Goal: Information Seeking & Learning: Find specific fact

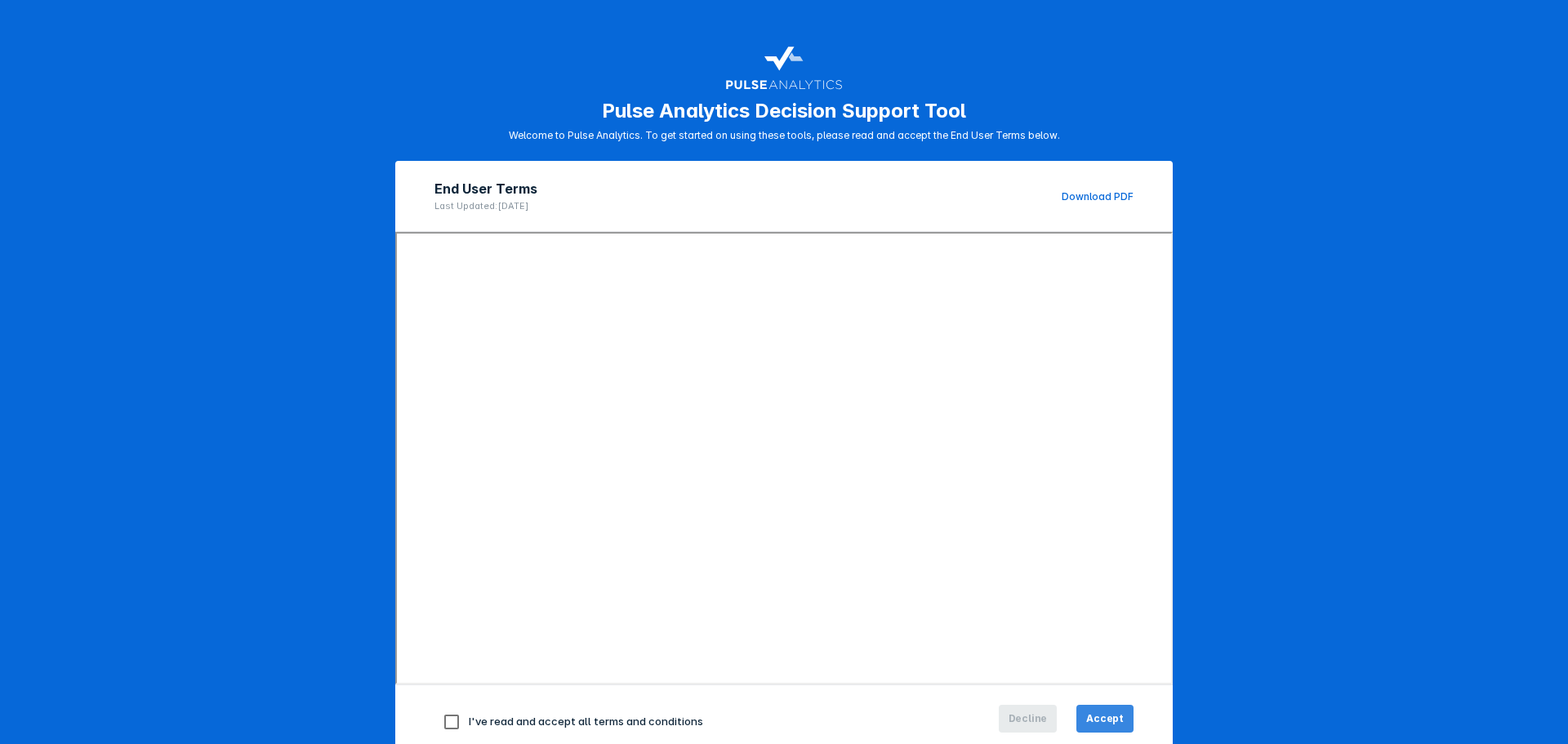
click at [1097, 712] on span "Accept" at bounding box center [1105, 718] width 38 height 15
click at [449, 721] on input "checkbox" at bounding box center [452, 722] width 34 height 34
checkbox input "true"
click at [1092, 721] on span "Accept" at bounding box center [1105, 718] width 38 height 15
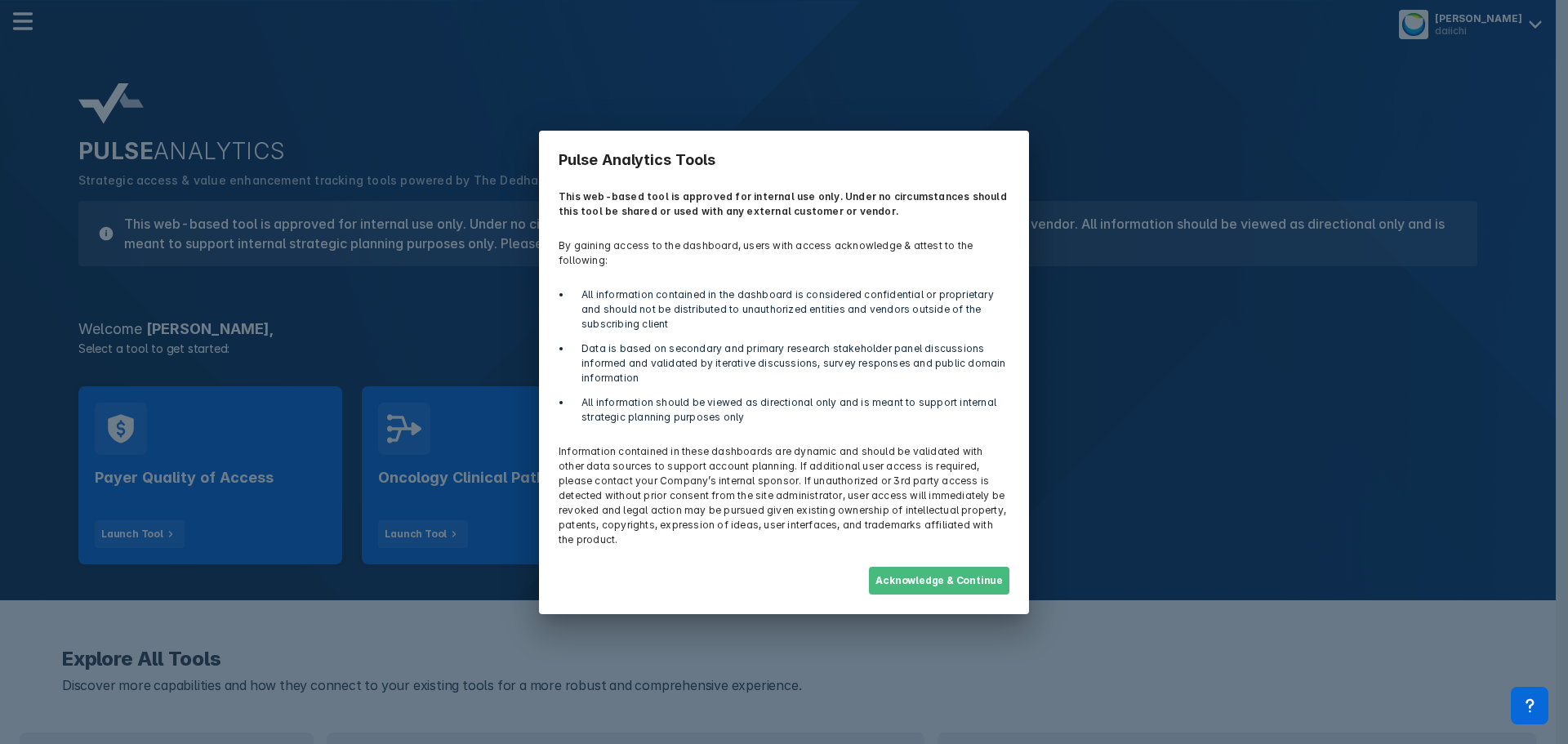
click at [962, 570] on button "Acknowledge & Continue" at bounding box center [939, 580] width 140 height 28
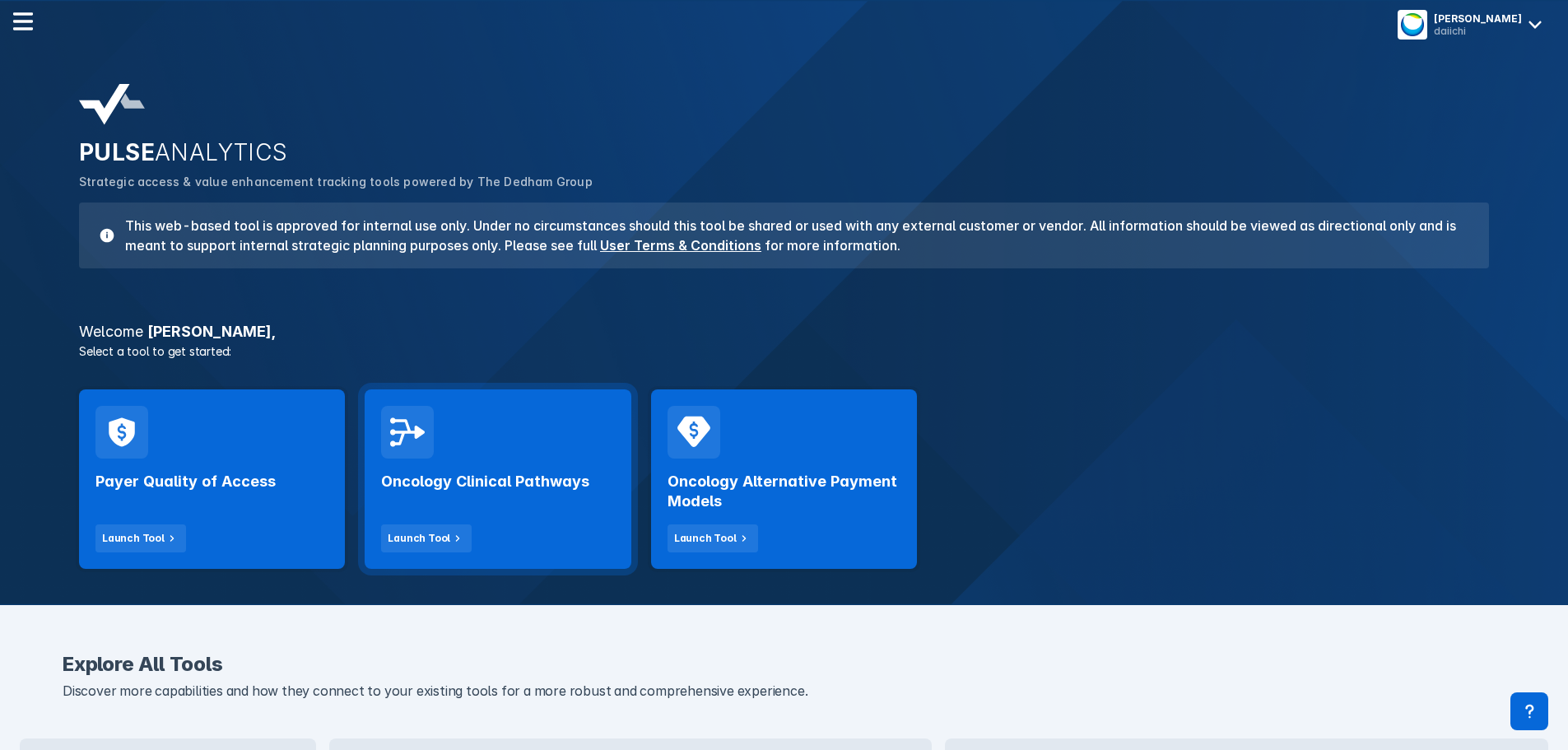
click at [465, 485] on h2 "Oncology Clinical Pathways" at bounding box center [485, 481] width 208 height 20
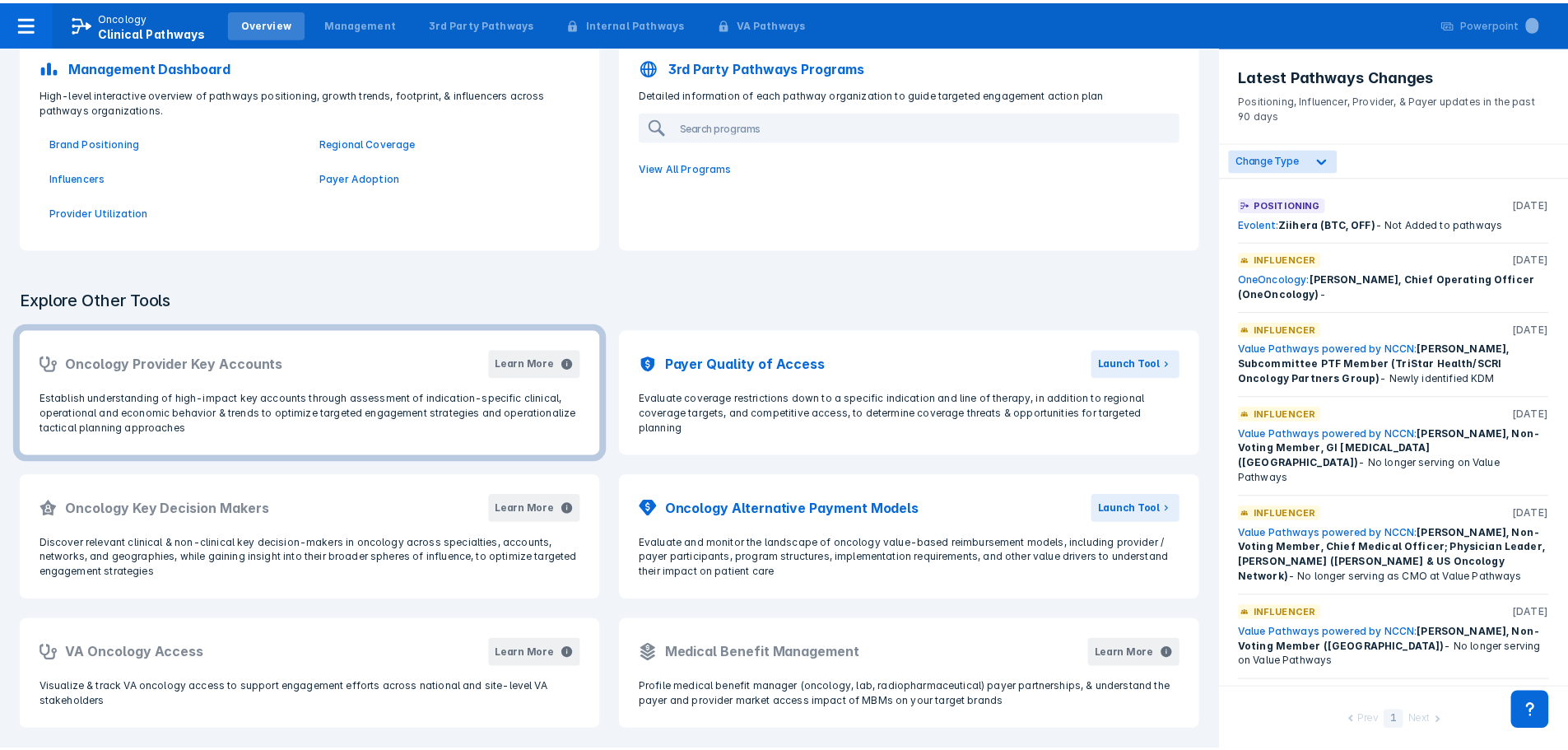
scroll to position [96, 0]
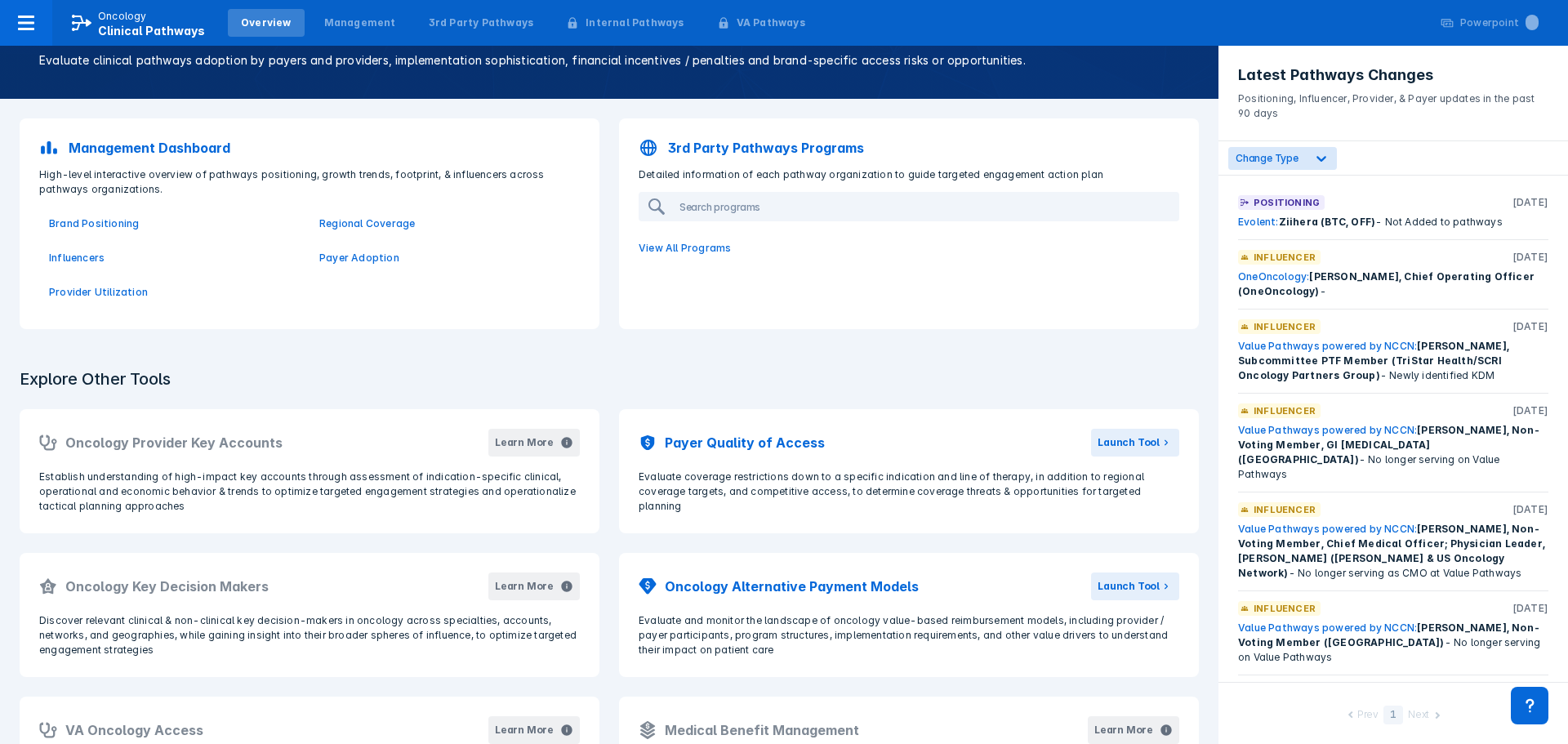
click at [797, 150] on p "3rd Party Pathways Programs" at bounding box center [766, 147] width 196 height 20
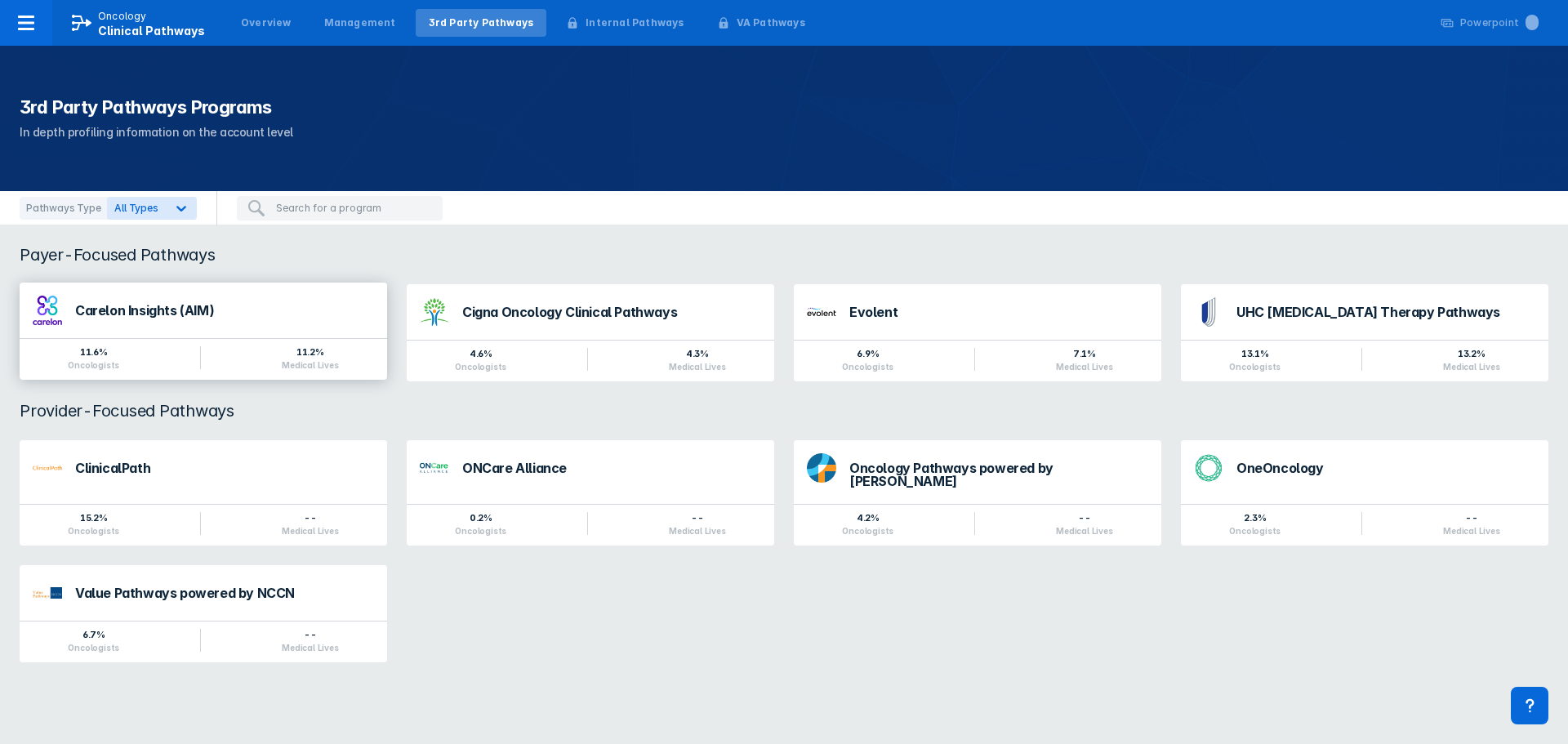
click at [156, 309] on div "Carelon Insights (AIM)" at bounding box center [224, 310] width 299 height 13
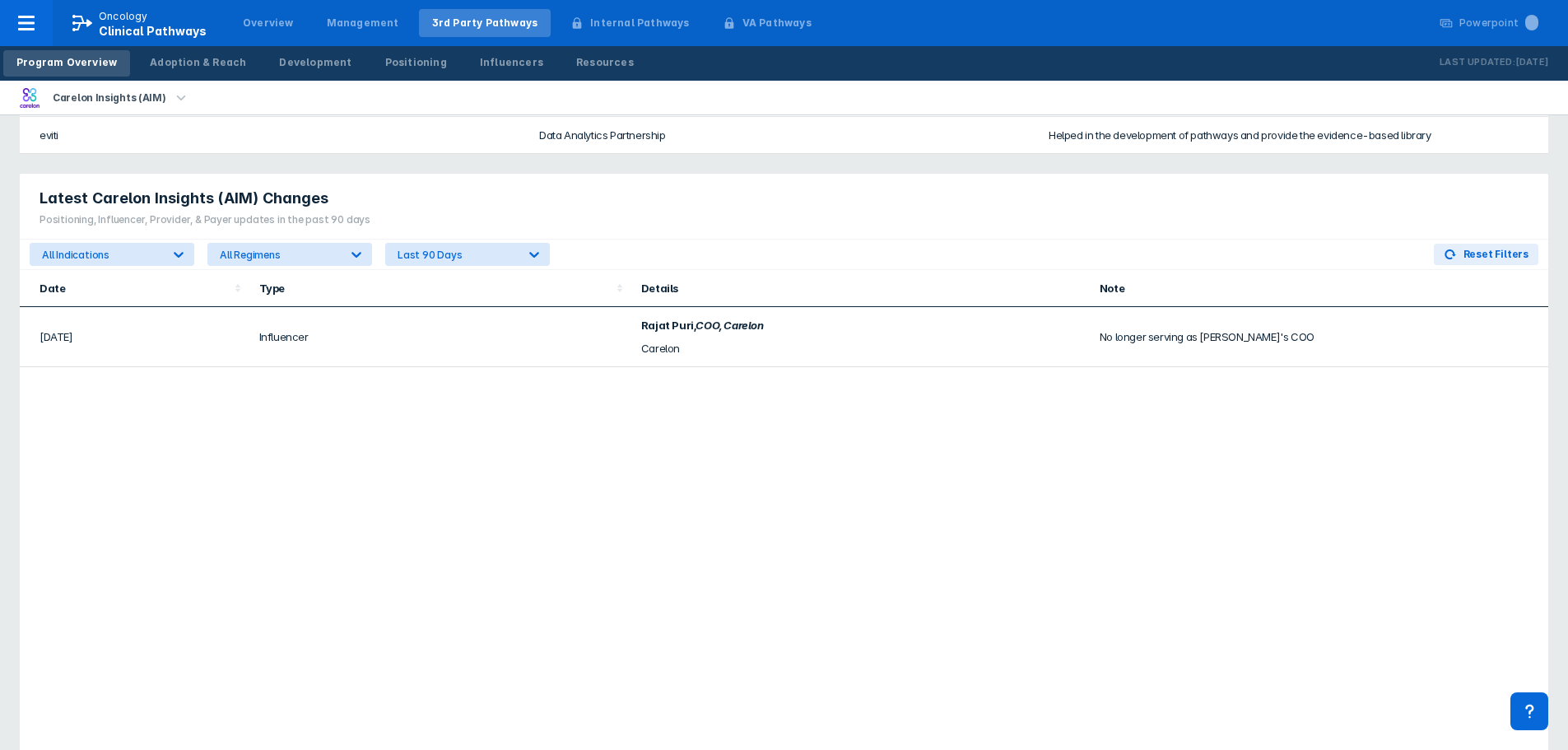
scroll to position [1070, 0]
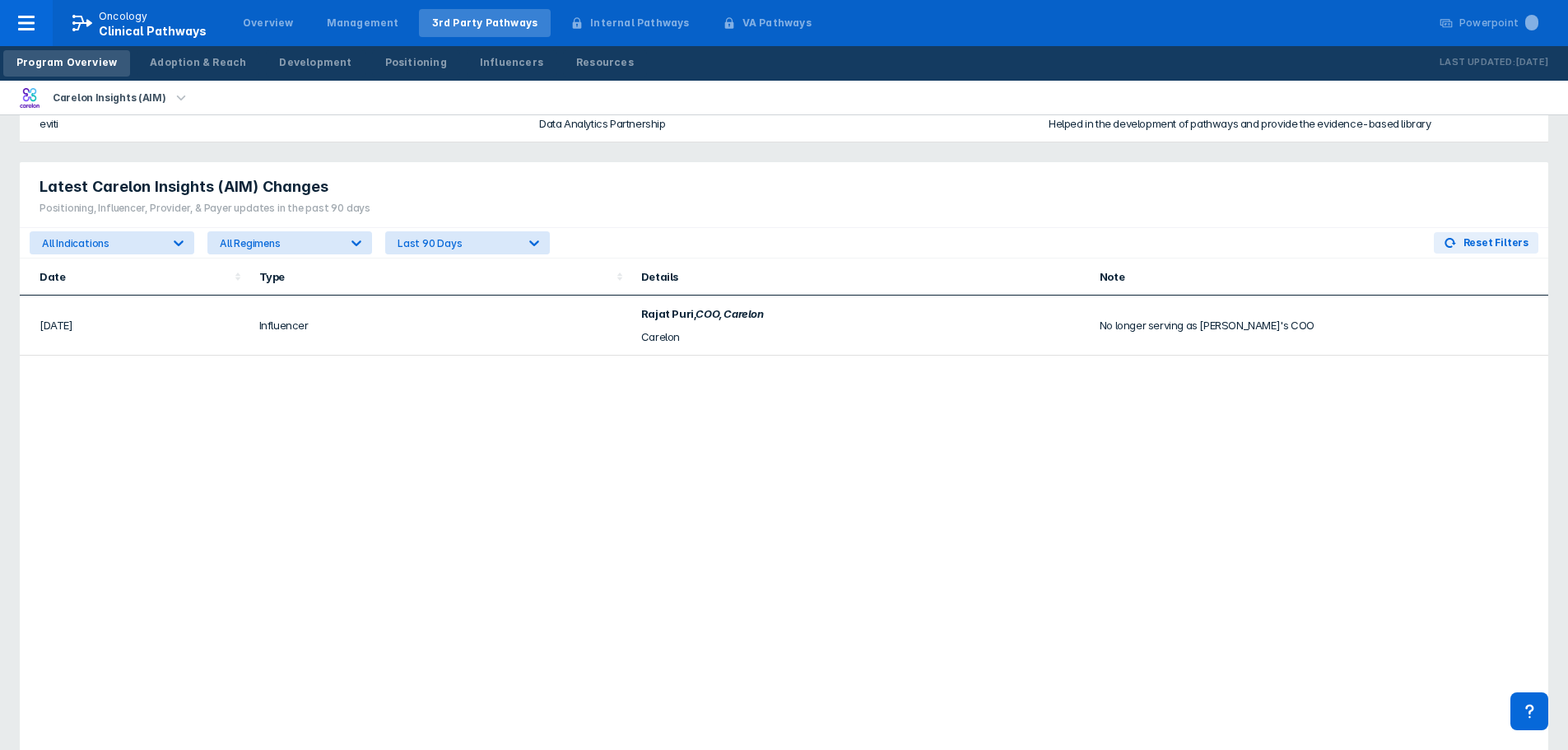
click at [92, 301] on td "[DATE]" at bounding box center [134, 325] width 230 height 60
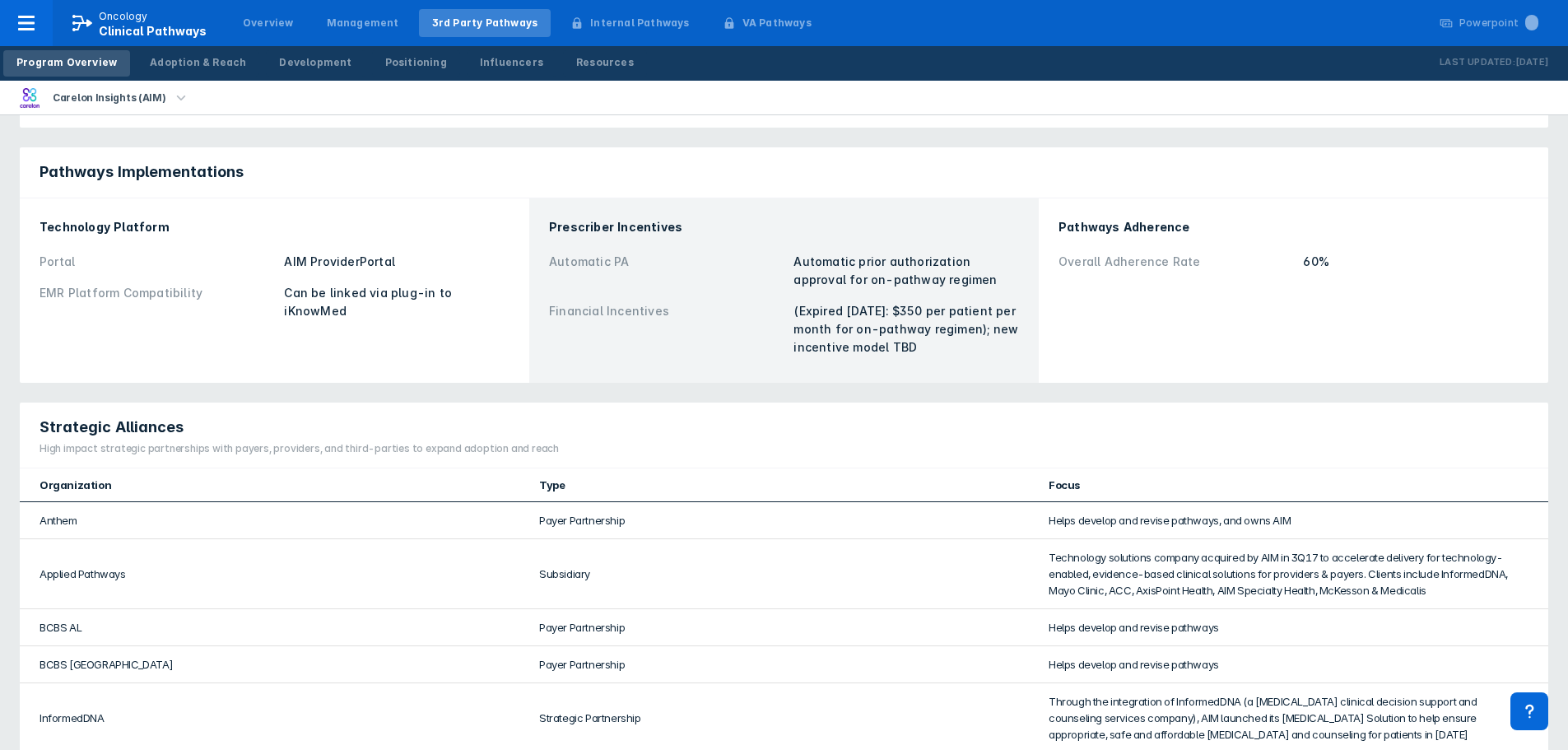
scroll to position [411, 0]
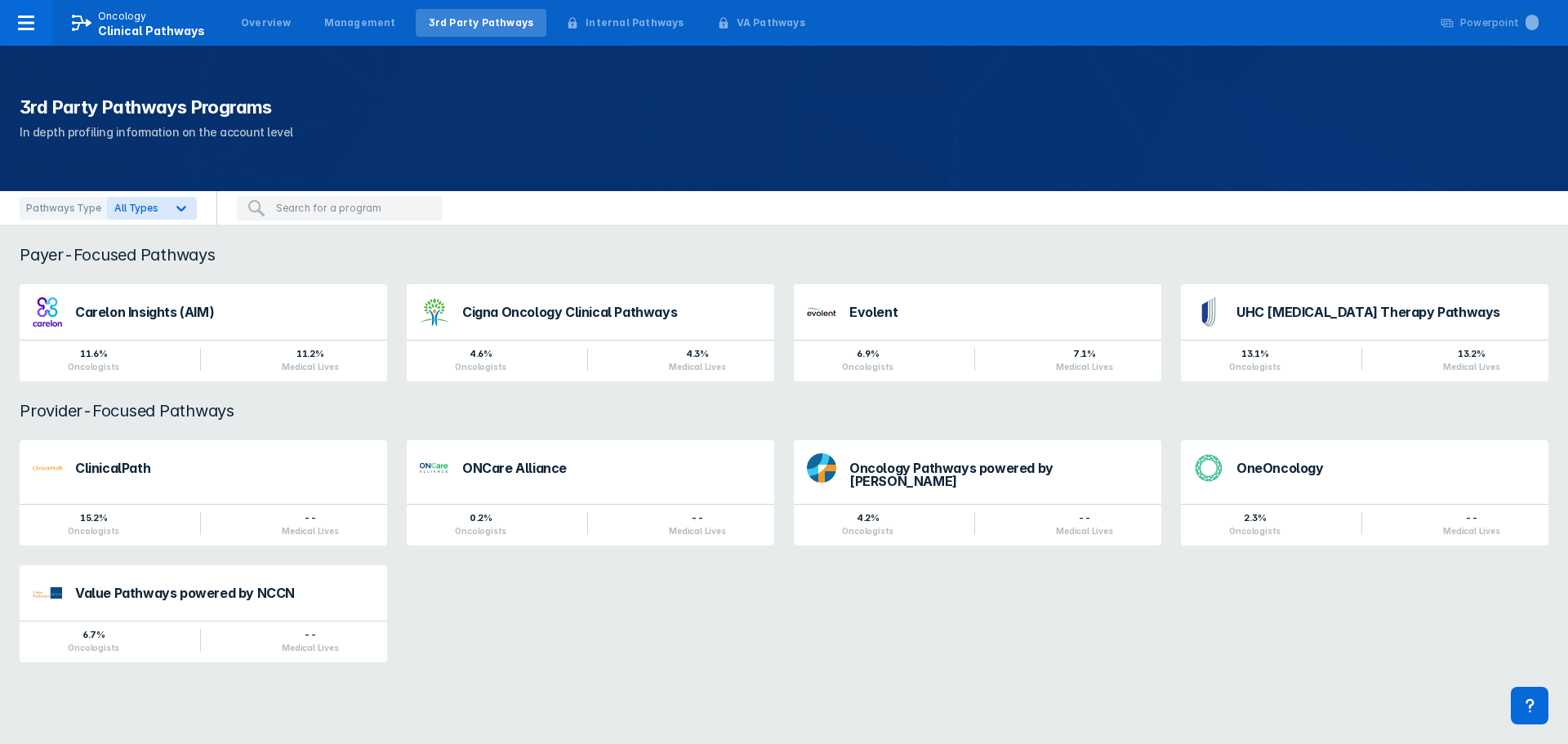
click at [353, 201] on input "search" at bounding box center [355, 208] width 157 height 15
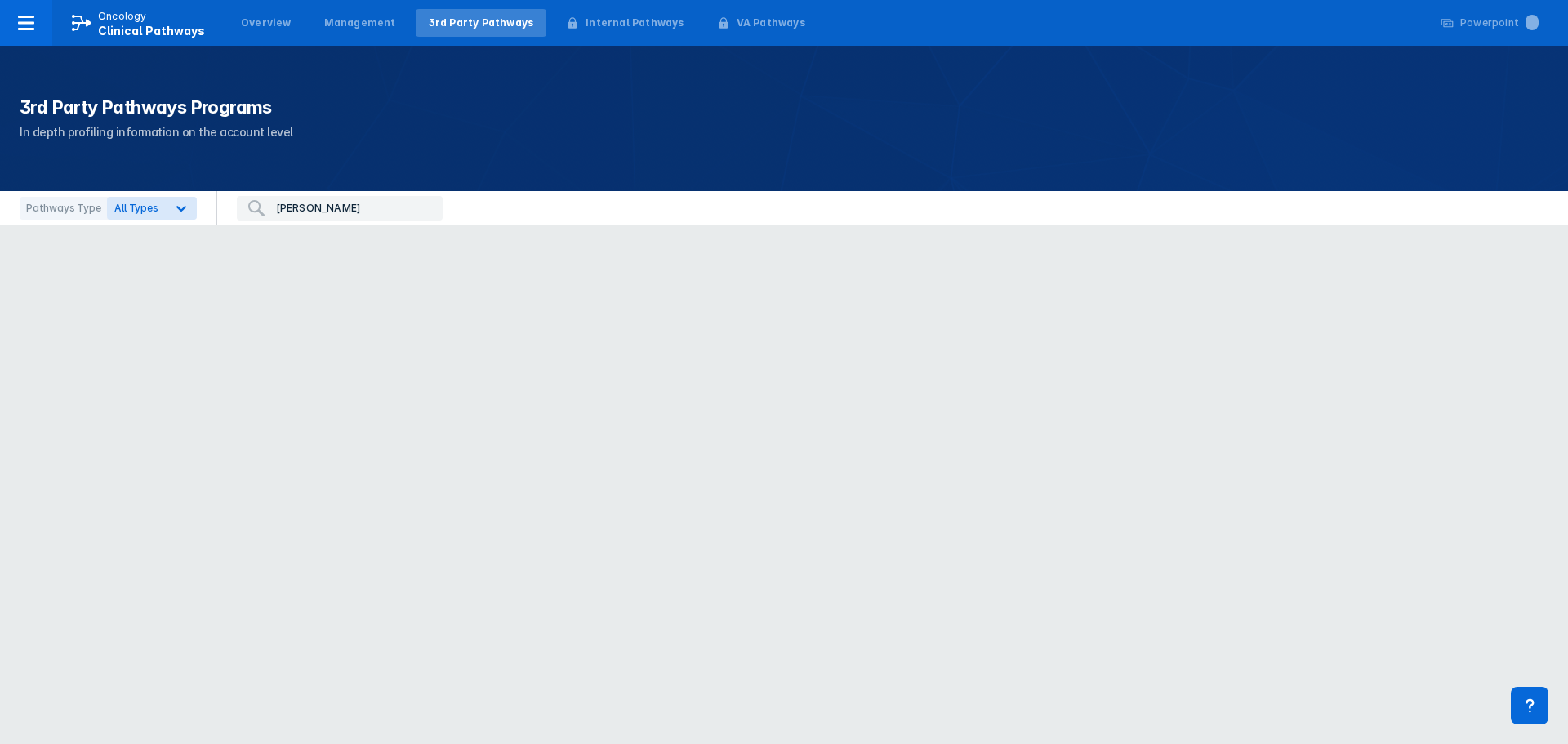
type input "[PERSON_NAME]"
click at [343, 213] on input "[PERSON_NAME]" at bounding box center [355, 208] width 157 height 15
click at [182, 210] on icon at bounding box center [181, 208] width 16 height 16
click at [141, 313] on label "Provider-Focused" at bounding box center [175, 311] width 90 height 14
click at [139, 319] on div "Provider-Focused" at bounding box center [170, 310] width 121 height 27
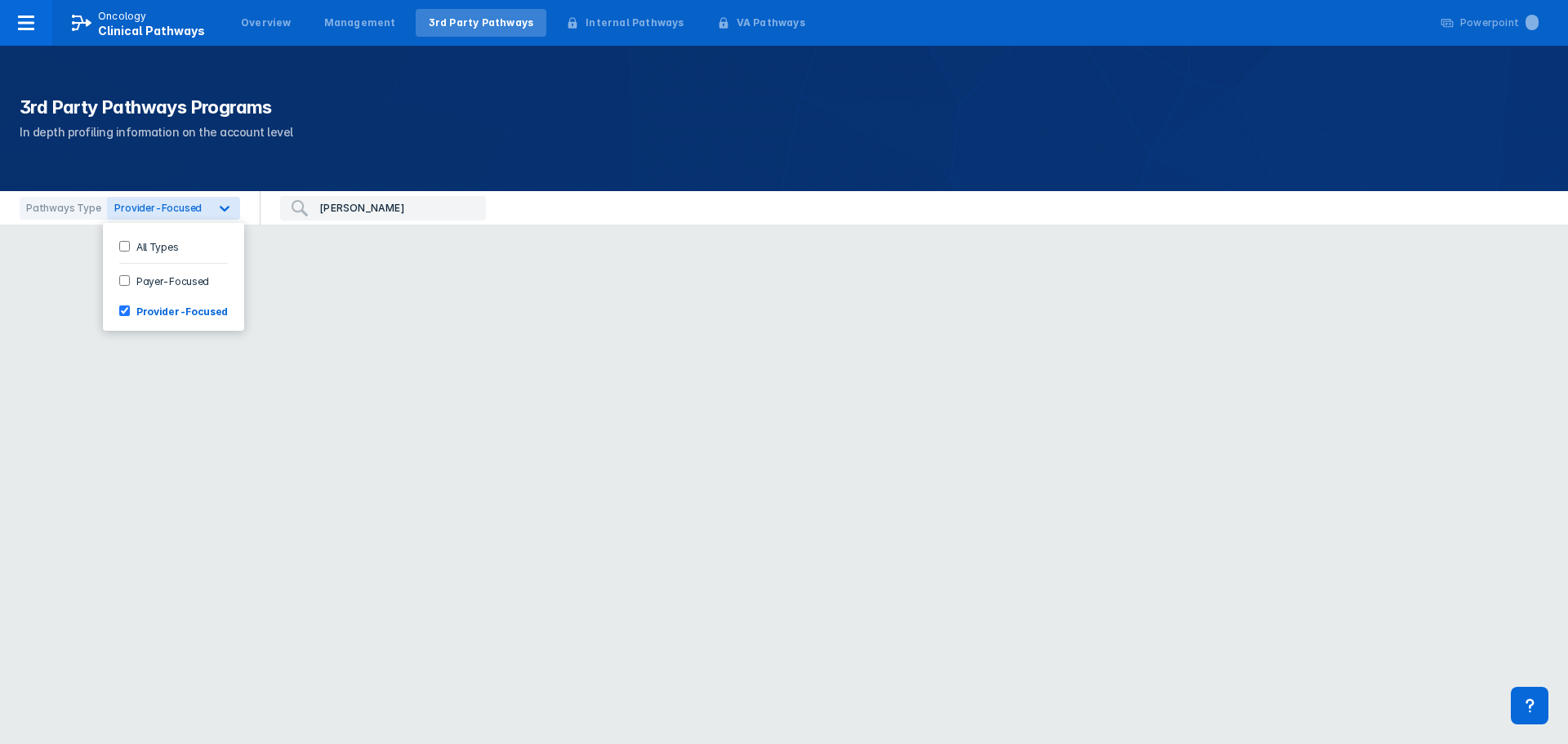
click at [372, 219] on div "[PERSON_NAME]" at bounding box center [382, 208] width 206 height 24
click at [375, 211] on input "[PERSON_NAME]" at bounding box center [398, 208] width 157 height 15
click at [266, 27] on div "Overview" at bounding box center [266, 22] width 51 height 15
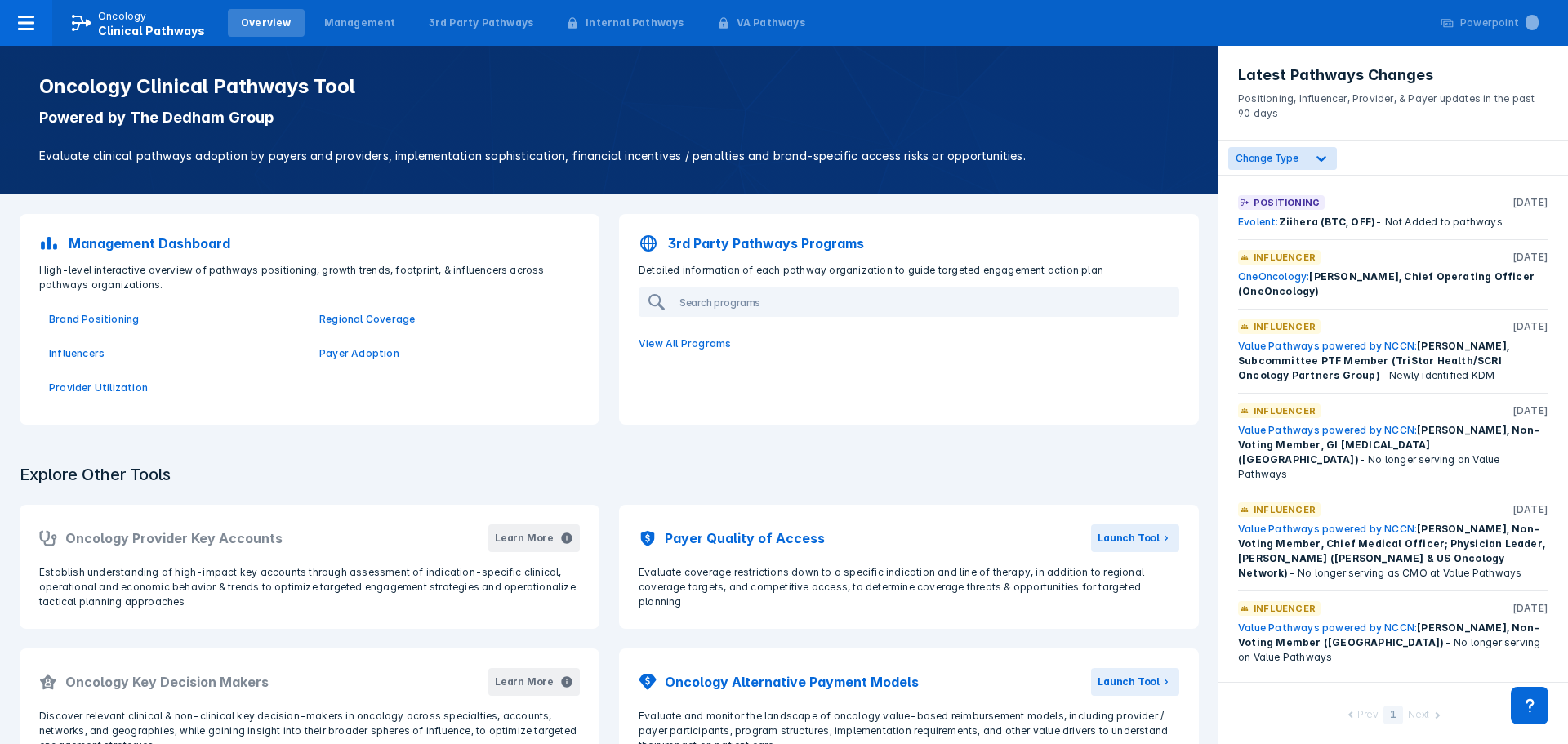
click at [834, 409] on div "3rd Party Pathways Programs Detailed information of each pathway organization t…" at bounding box center [908, 319] width 579 height 211
click at [41, 26] on div at bounding box center [26, 22] width 53 height 46
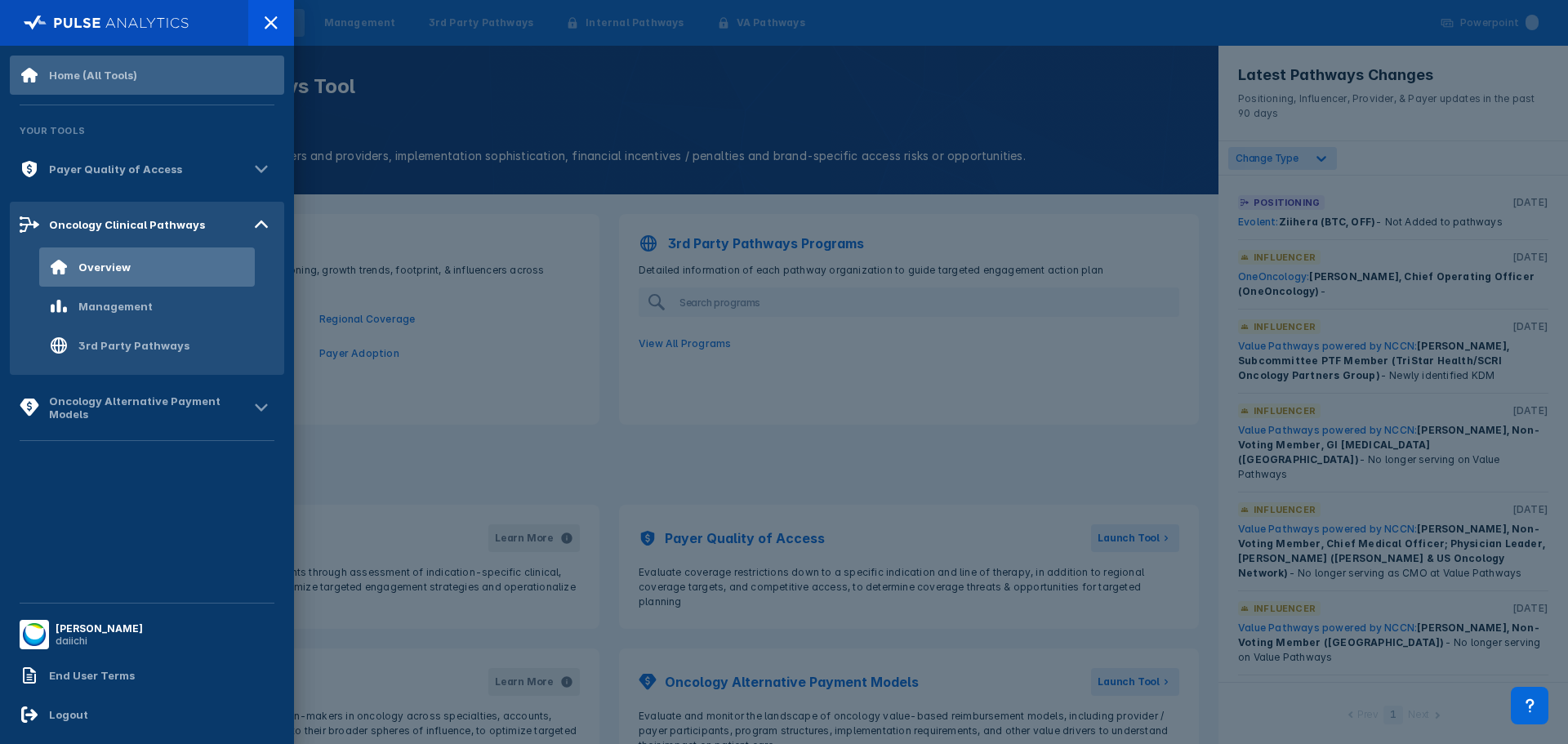
click at [84, 71] on div "Home (All Tools)" at bounding box center [93, 75] width 88 height 13
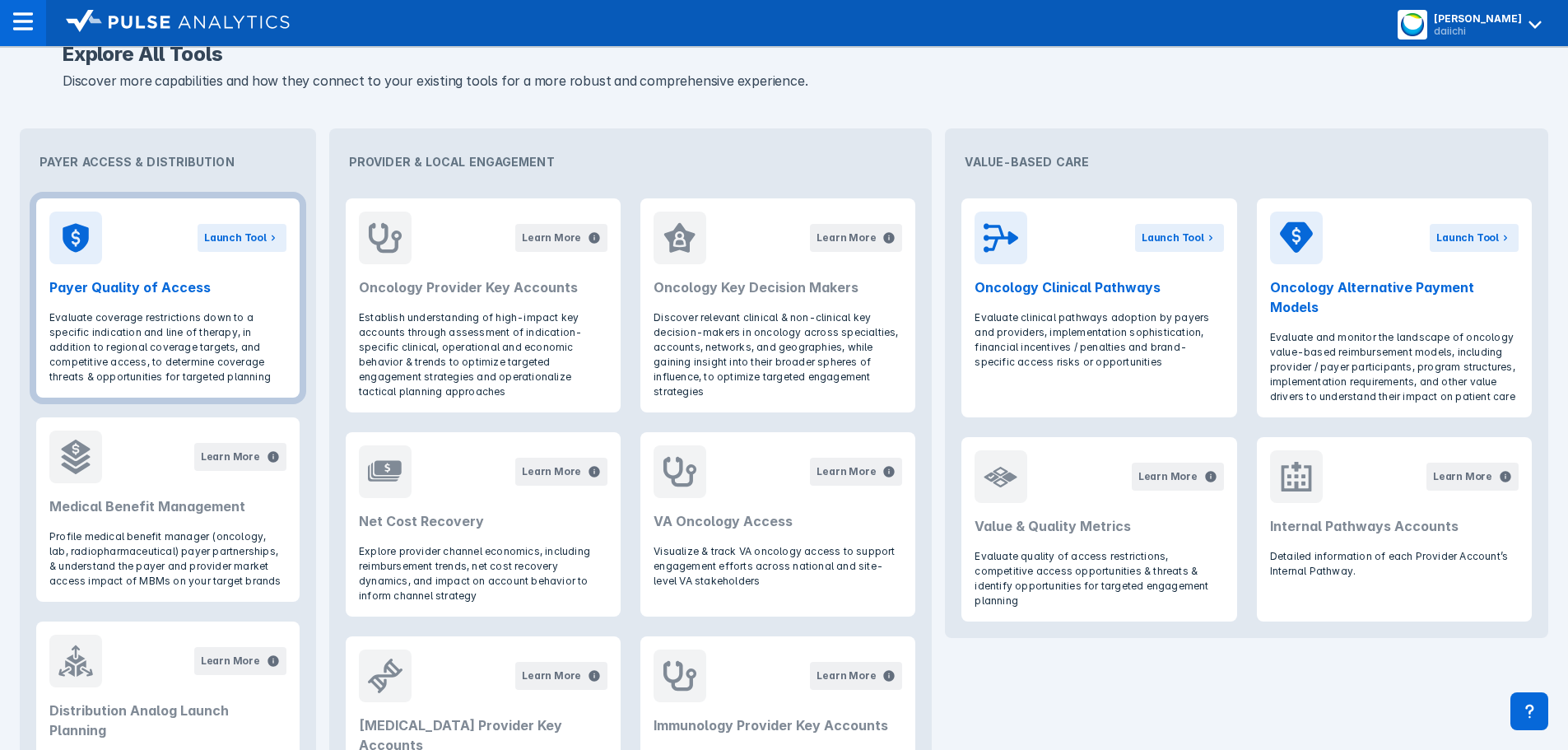
scroll to position [528, 0]
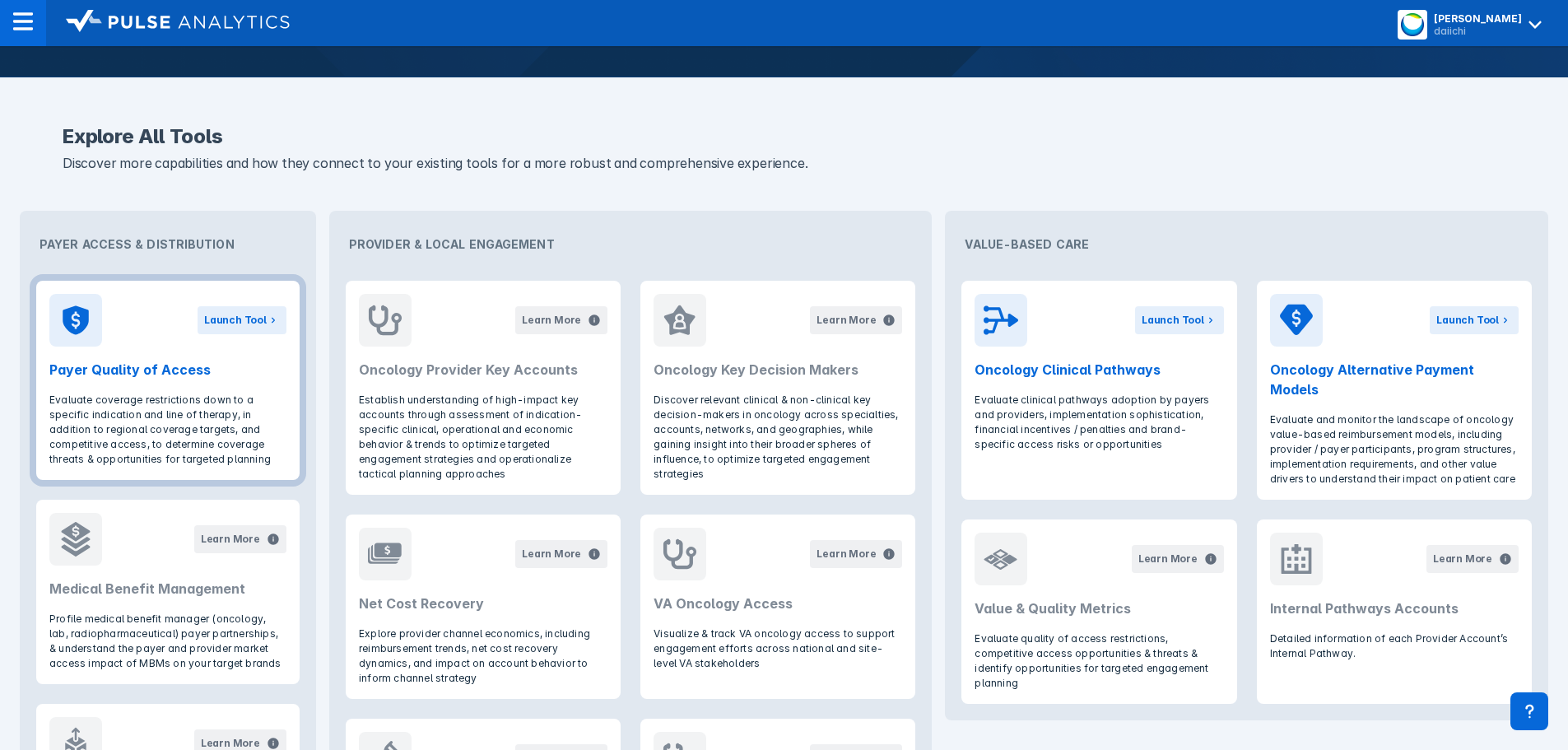
click at [174, 424] on p "Evaluate coverage restrictions down to a specific indication and line of therap…" at bounding box center [167, 429] width 237 height 74
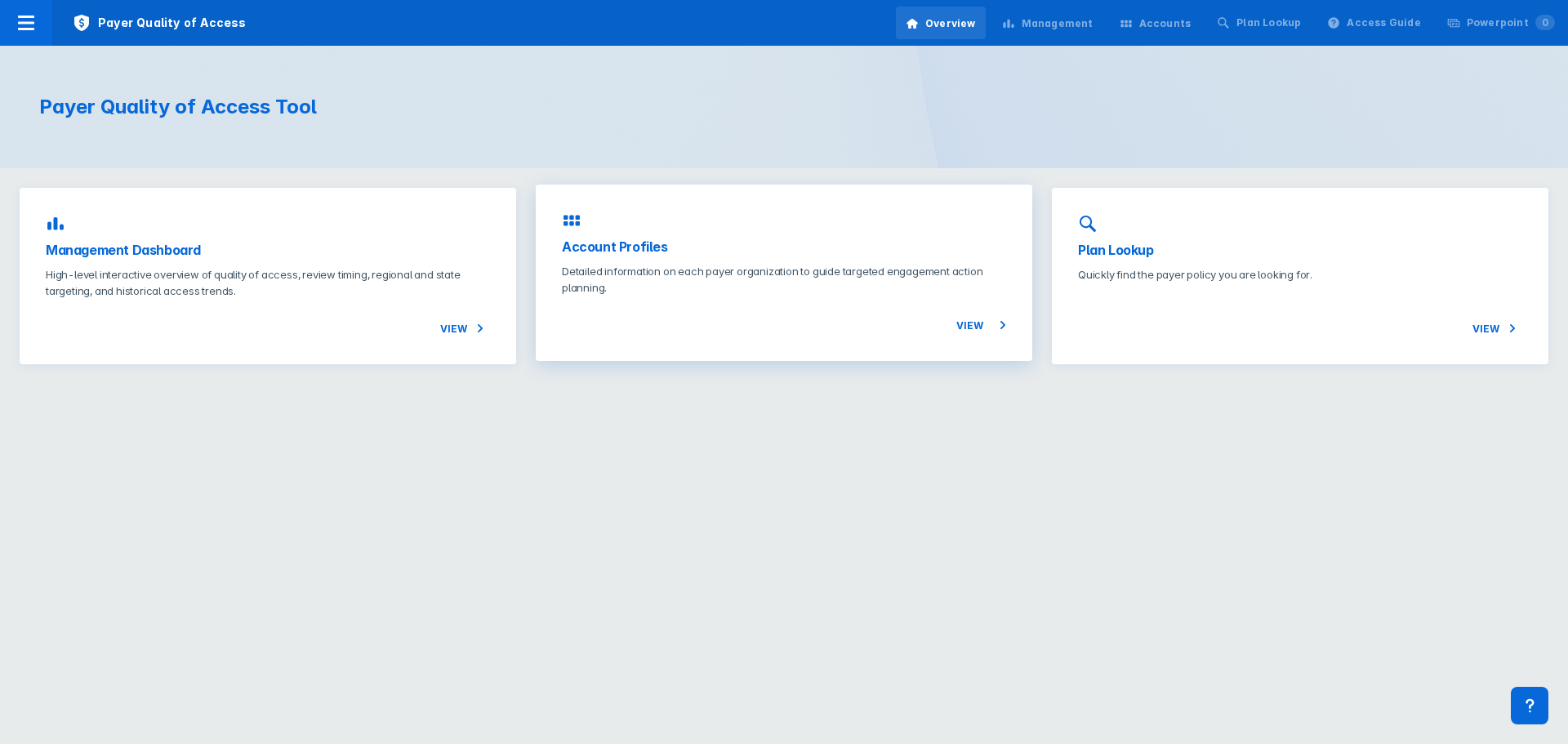
click at [692, 260] on div "Account Profiles Detailed information on each payer organization to guide targe…" at bounding box center [784, 272] width 497 height 177
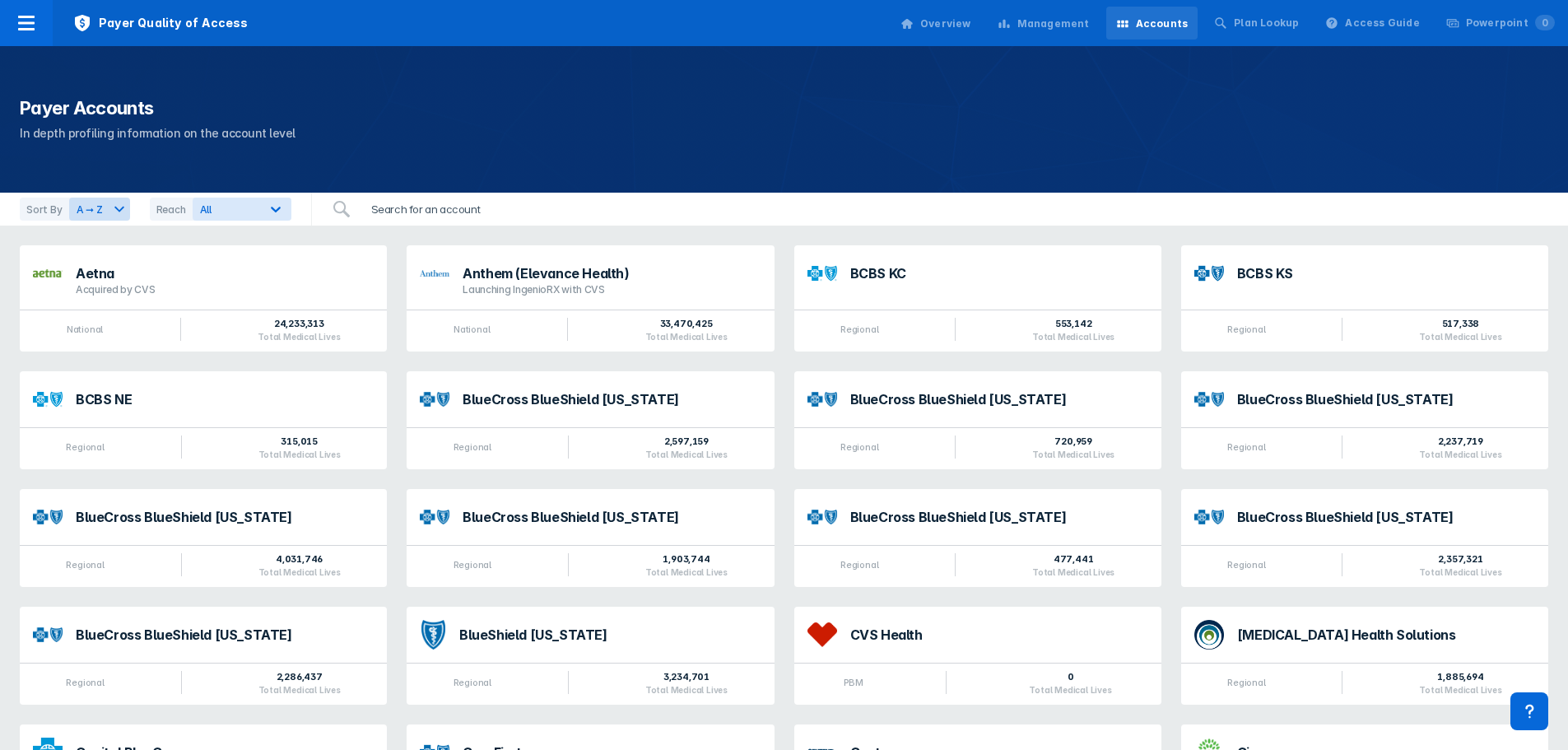
click at [389, 205] on input "search" at bounding box center [454, 209] width 186 height 33
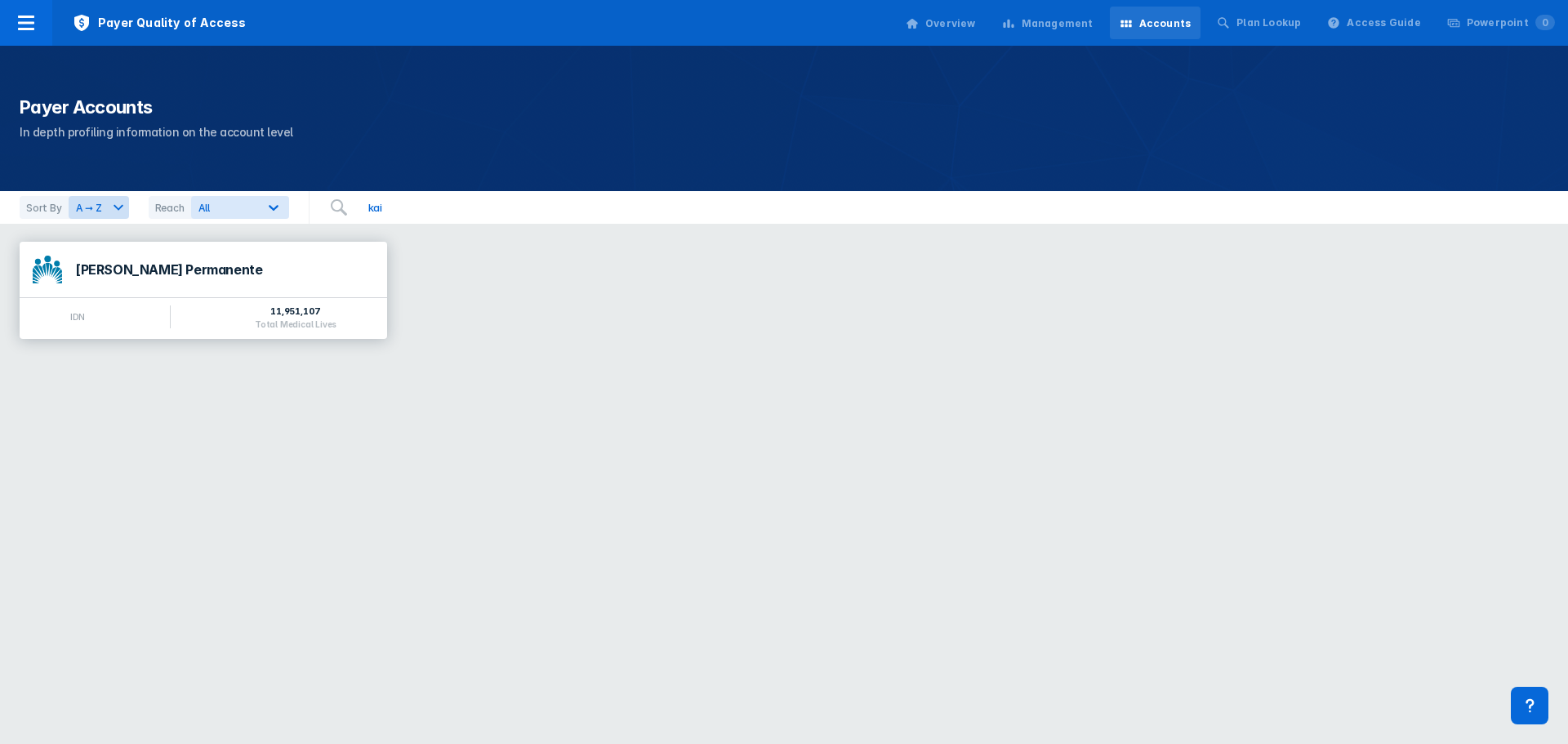
type input "kai"
click at [134, 266] on div "[PERSON_NAME] Permanente" at bounding box center [224, 269] width 299 height 13
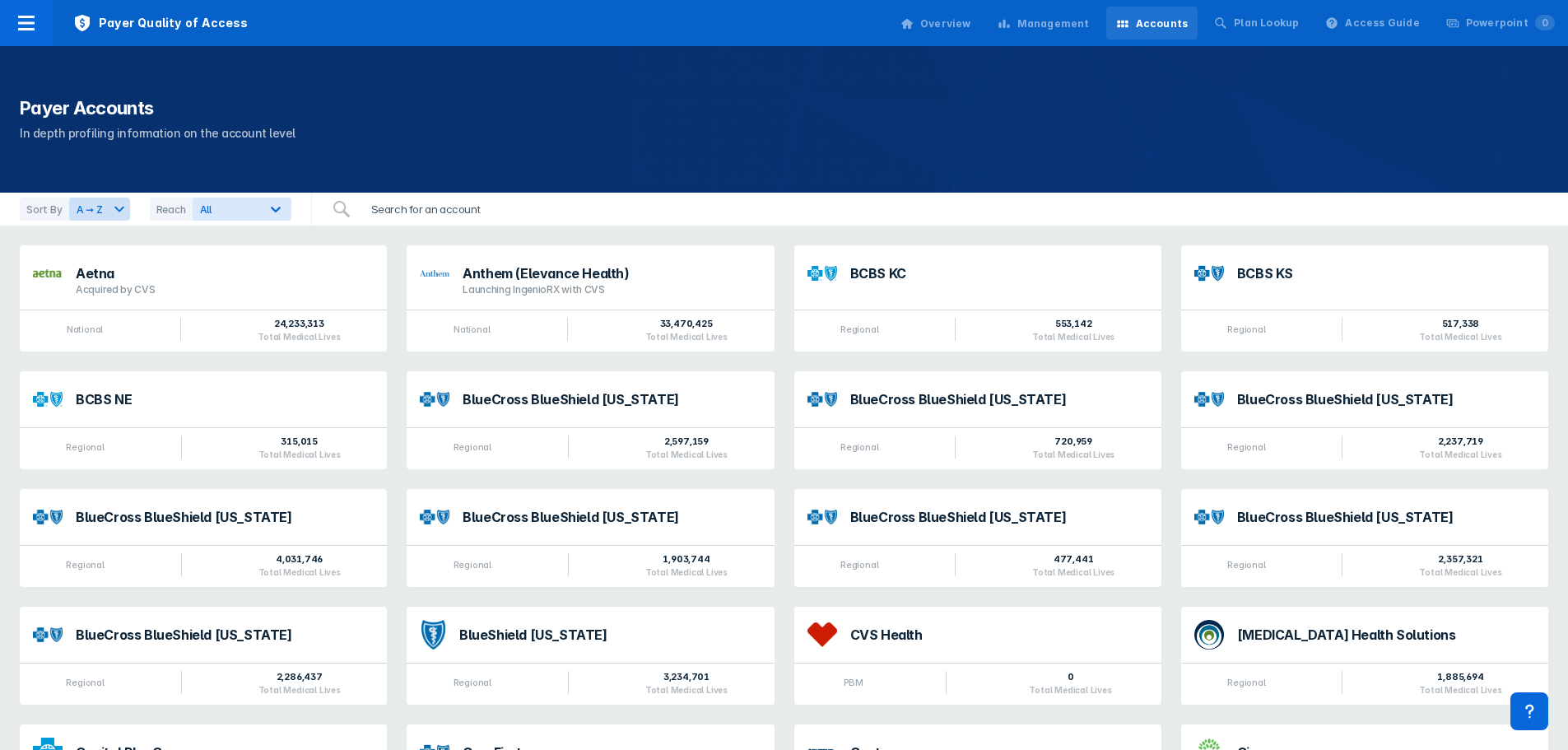
click at [403, 214] on input "search" at bounding box center [454, 209] width 186 height 33
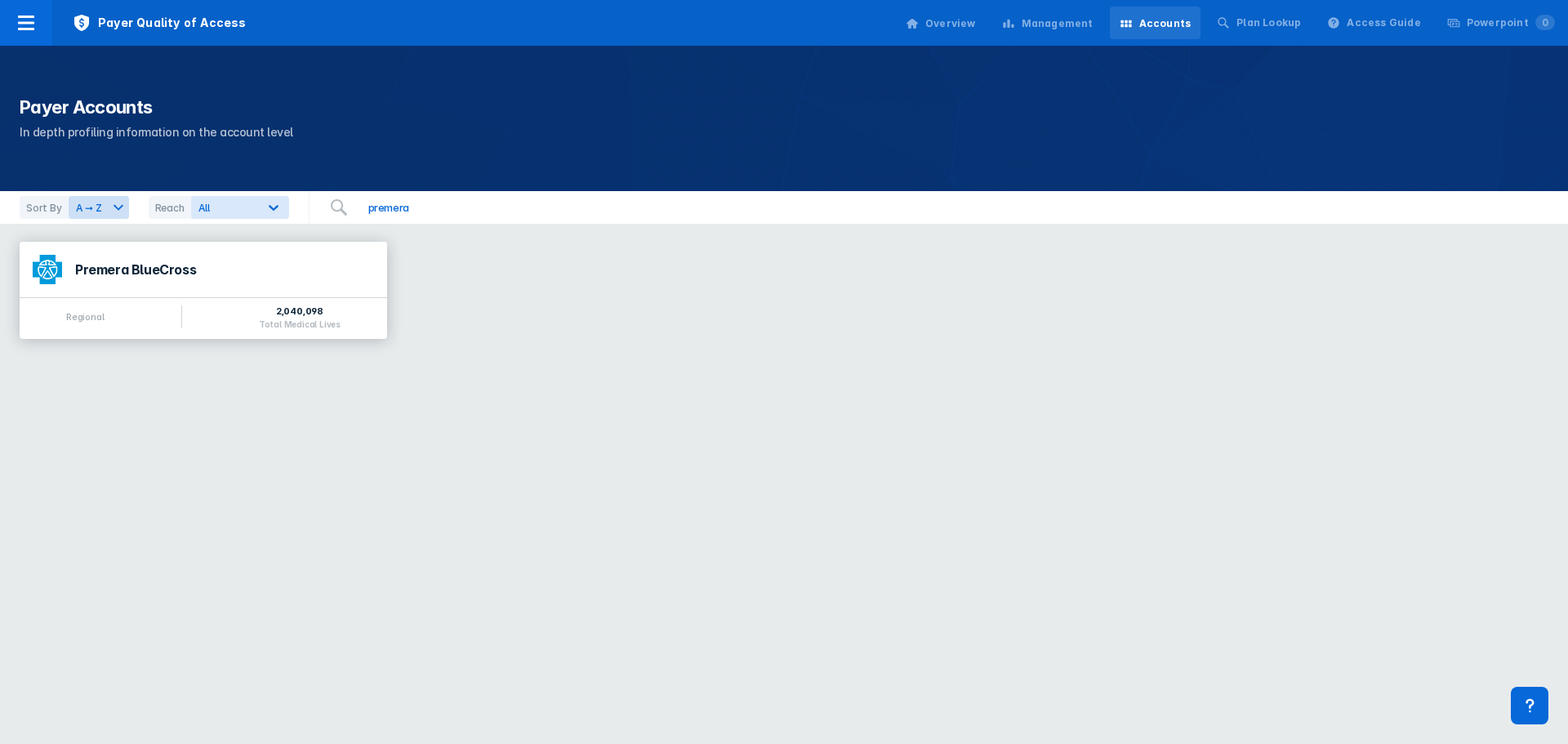
type input "premera"
click at [163, 271] on div "Premera BlueCross" at bounding box center [224, 269] width 299 height 13
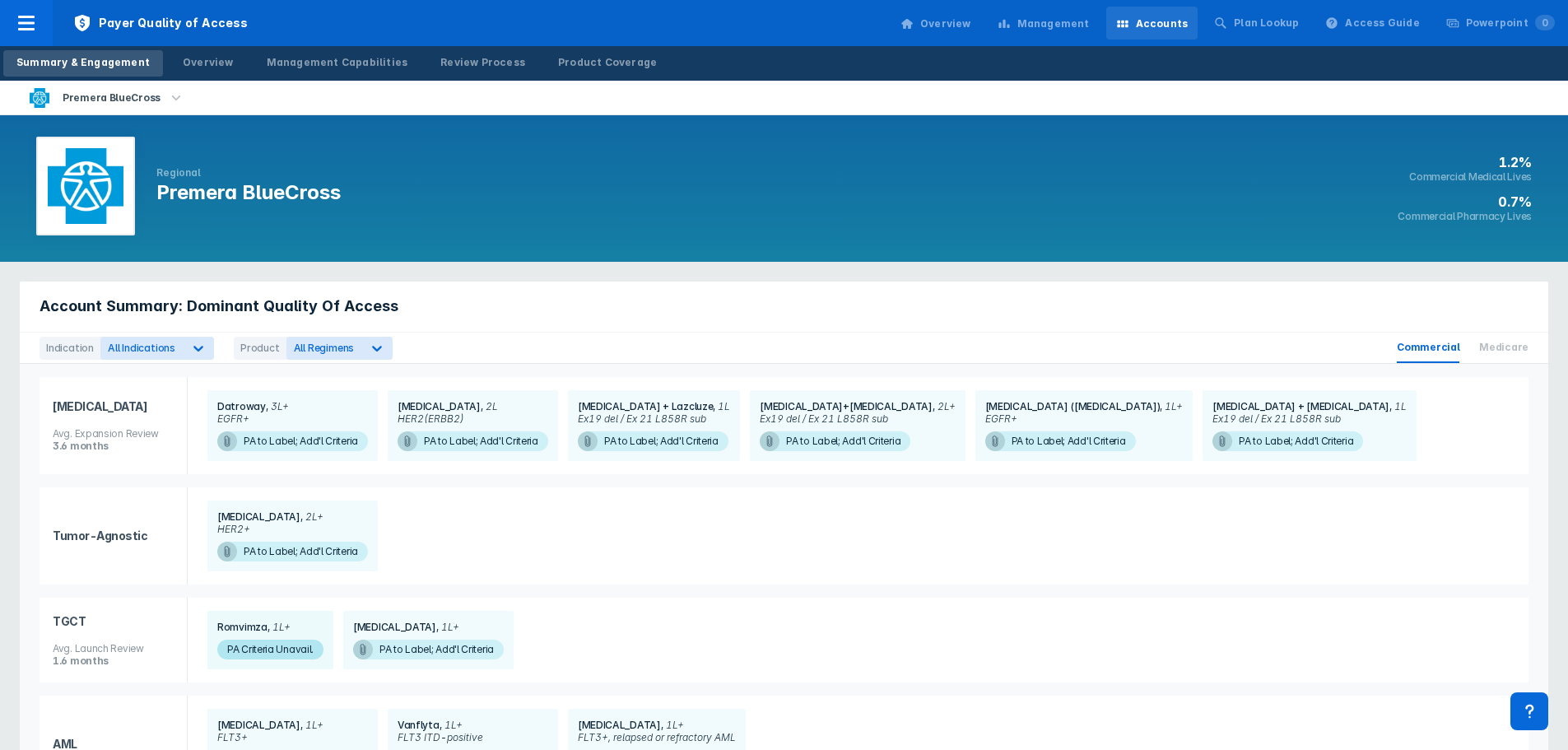
scroll to position [108, 0]
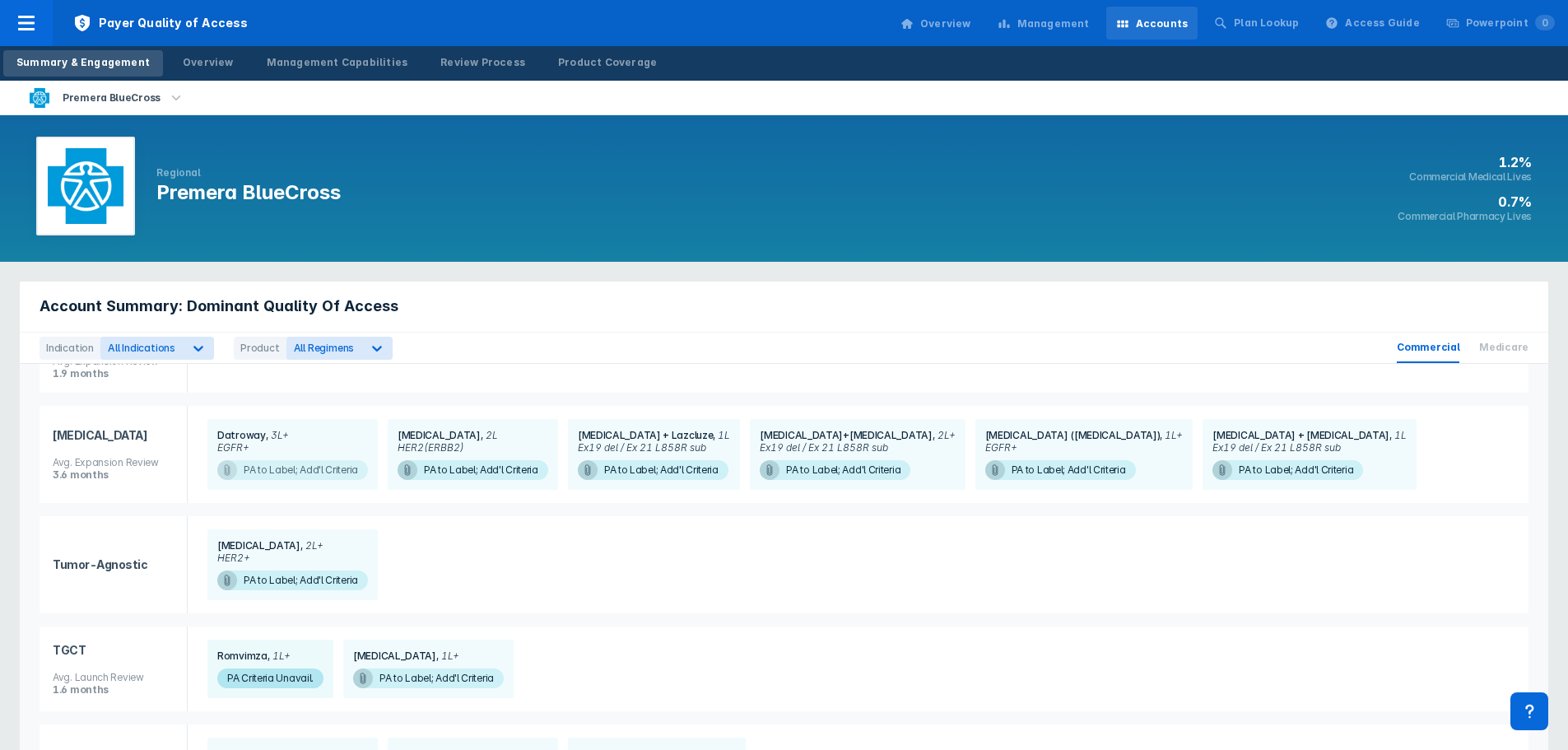
click at [293, 472] on span "PA to Label; Add'l Criteria" at bounding box center [292, 470] width 151 height 20
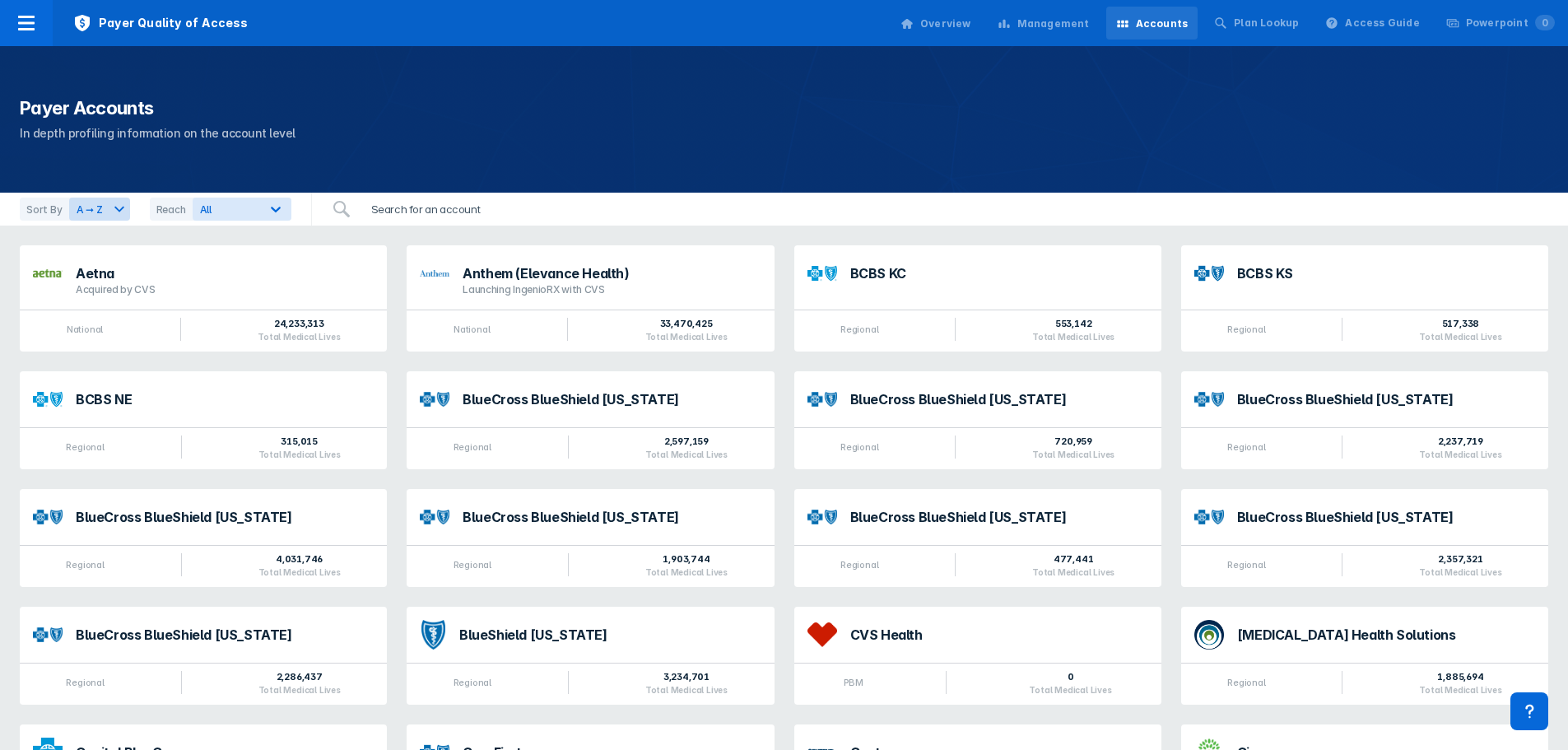
click at [402, 207] on input "search" at bounding box center [454, 209] width 186 height 33
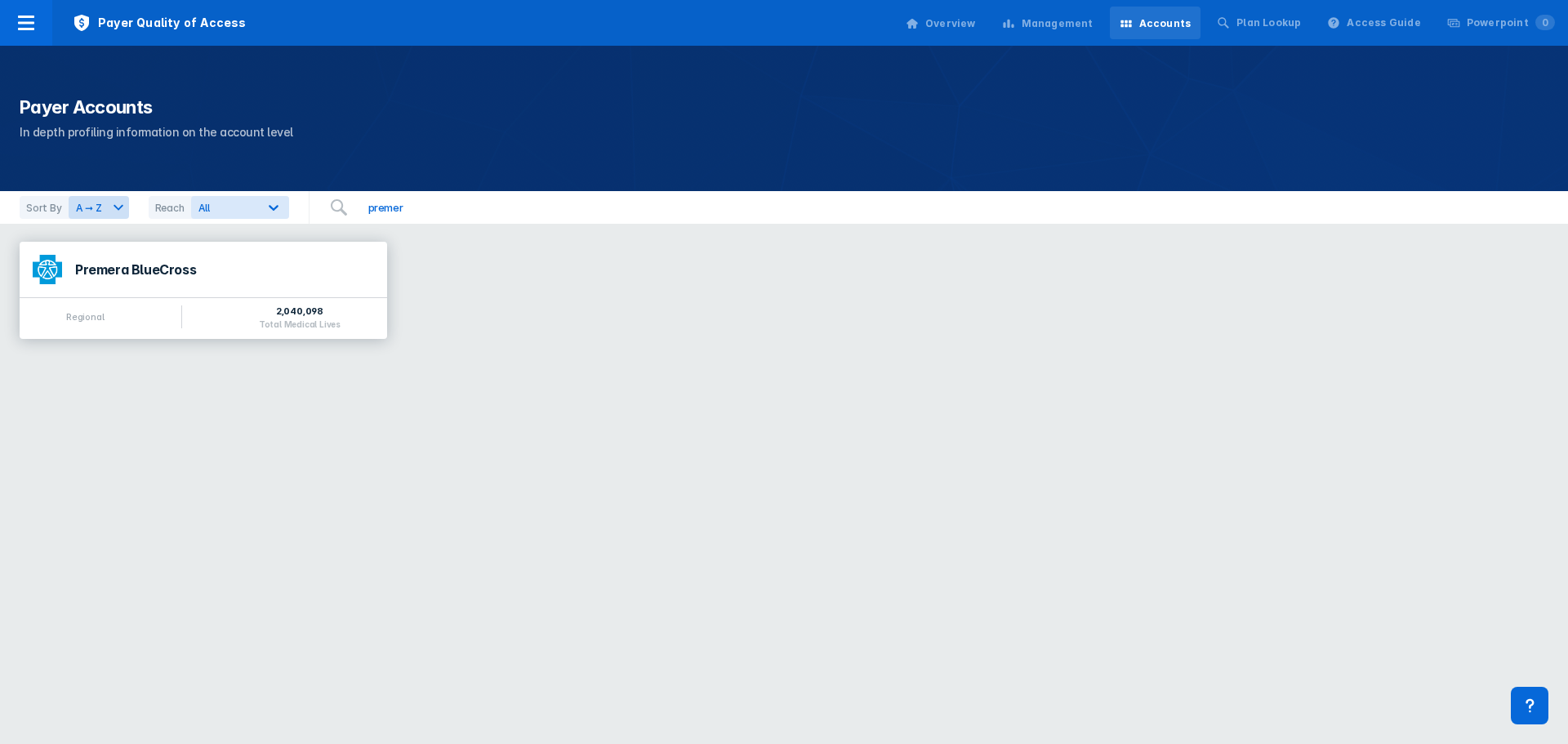
type input "premer"
click at [164, 274] on div "Premera BlueCross" at bounding box center [224, 269] width 299 height 13
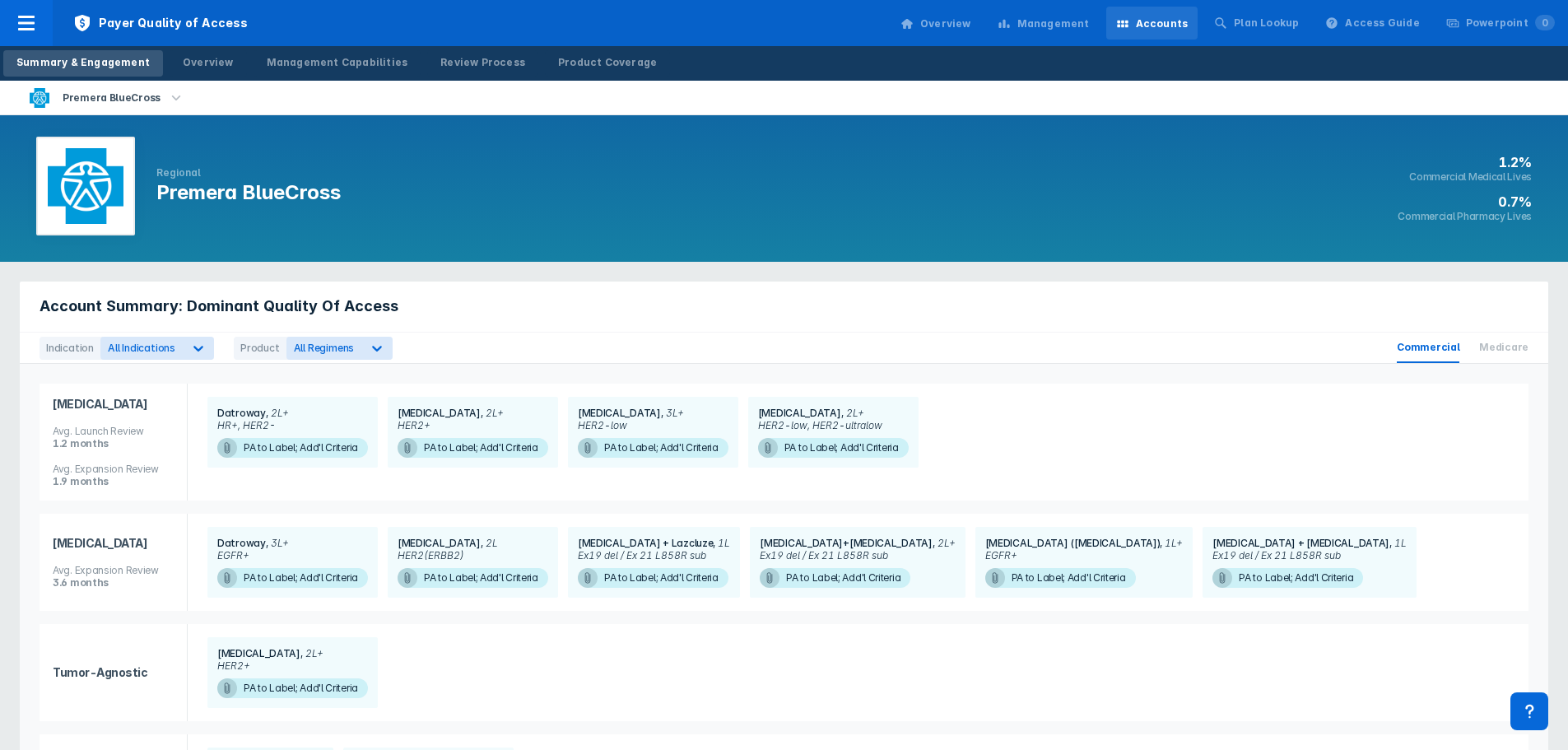
click at [838, 423] on span "HER2-low, HER2-ultralow" at bounding box center [819, 425] width 124 height 12
click at [837, 440] on span "PA to Label; Add'l Criteria" at bounding box center [833, 448] width 151 height 20
